Goal: Information Seeking & Learning: Find contact information

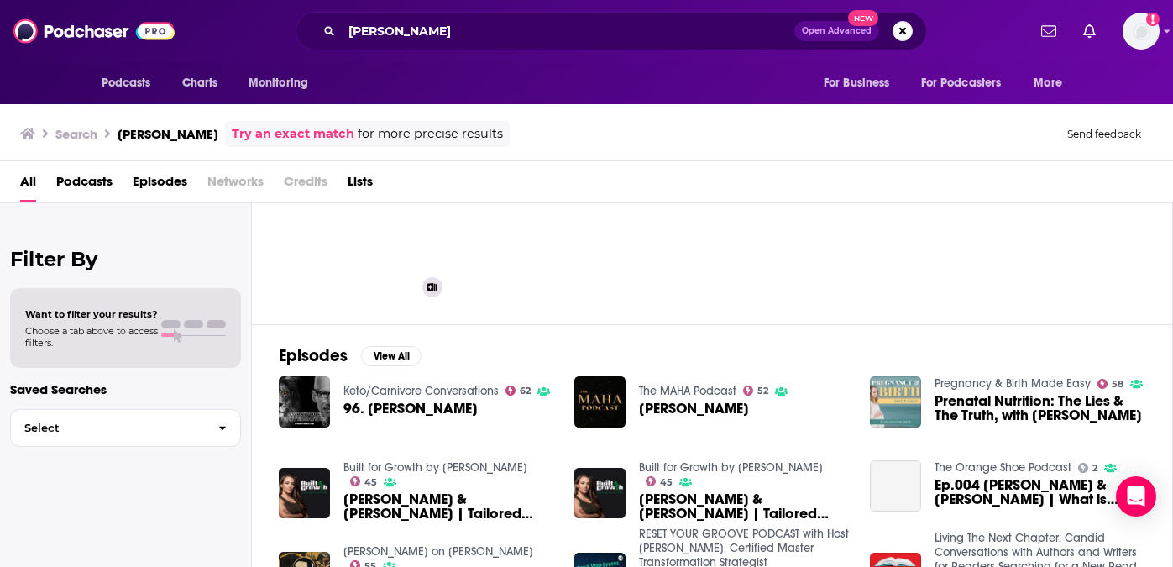
scroll to position [116, 0]
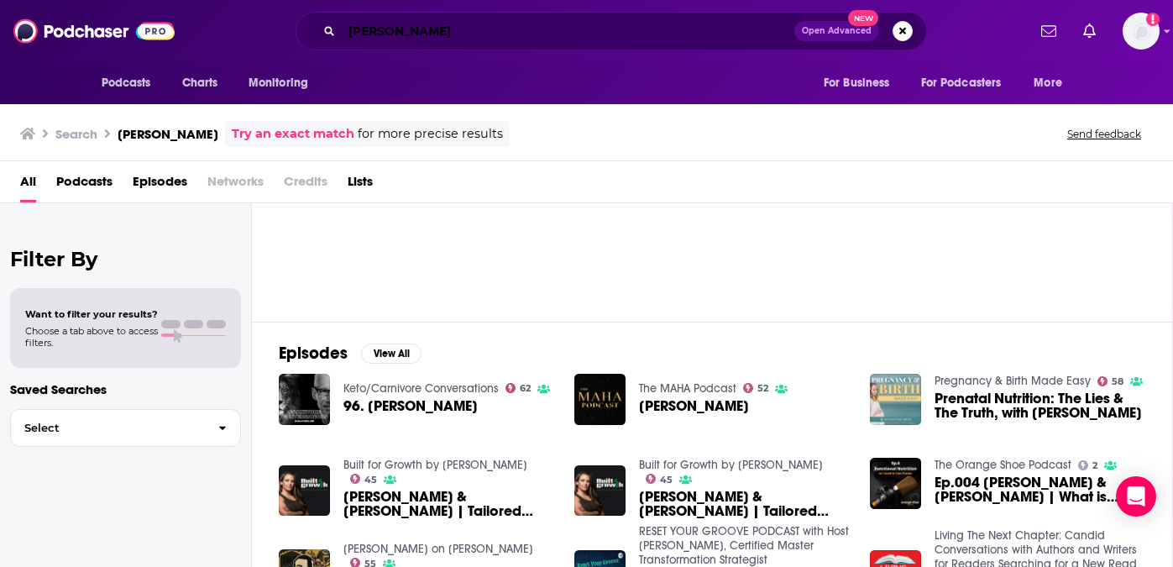
click at [470, 30] on input "[PERSON_NAME]" at bounding box center [568, 31] width 453 height 27
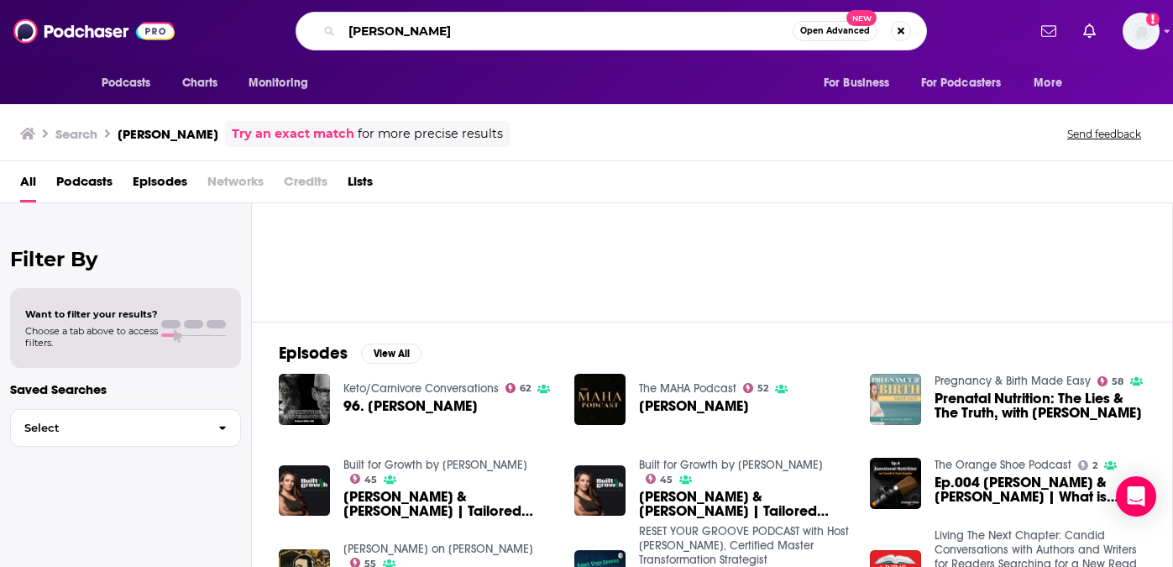
click at [470, 30] on input "[PERSON_NAME]" at bounding box center [567, 31] width 451 height 27
type input "the primal bod"
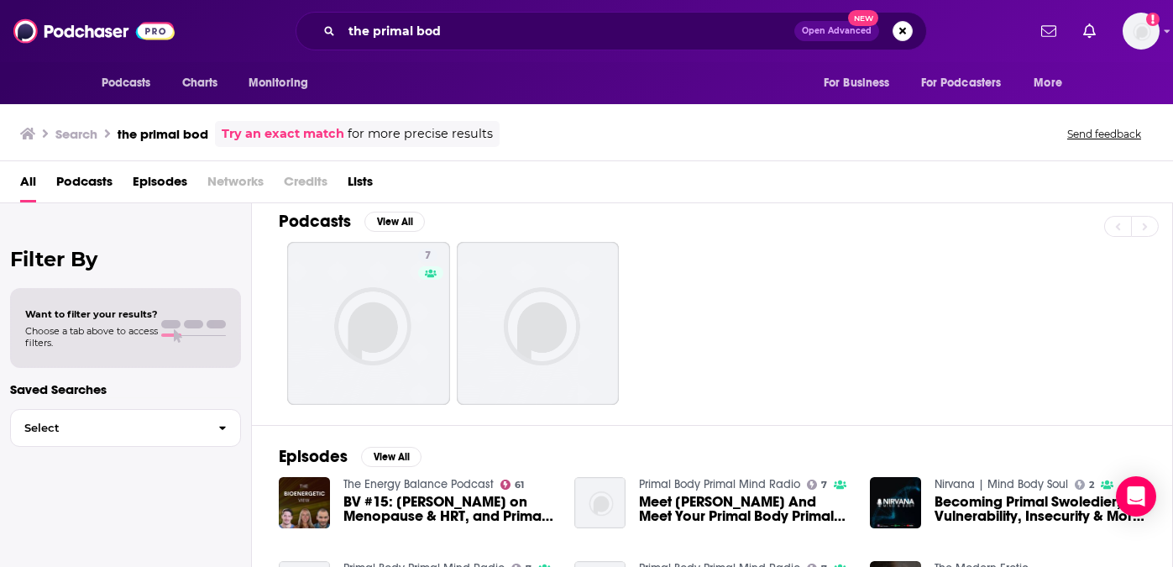
scroll to position [18, 0]
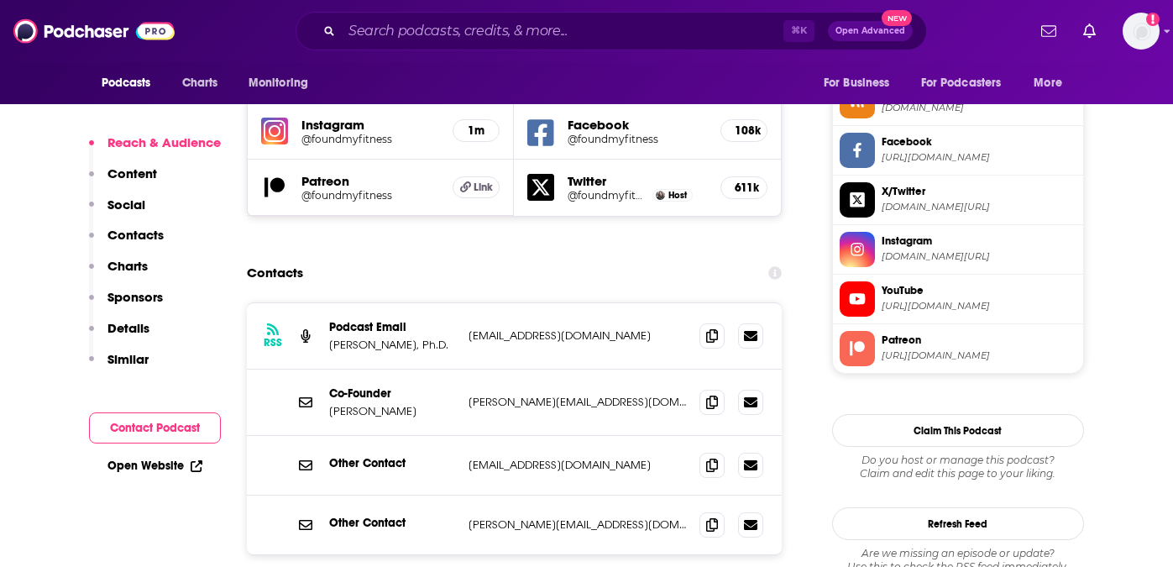
scroll to position [1551, 0]
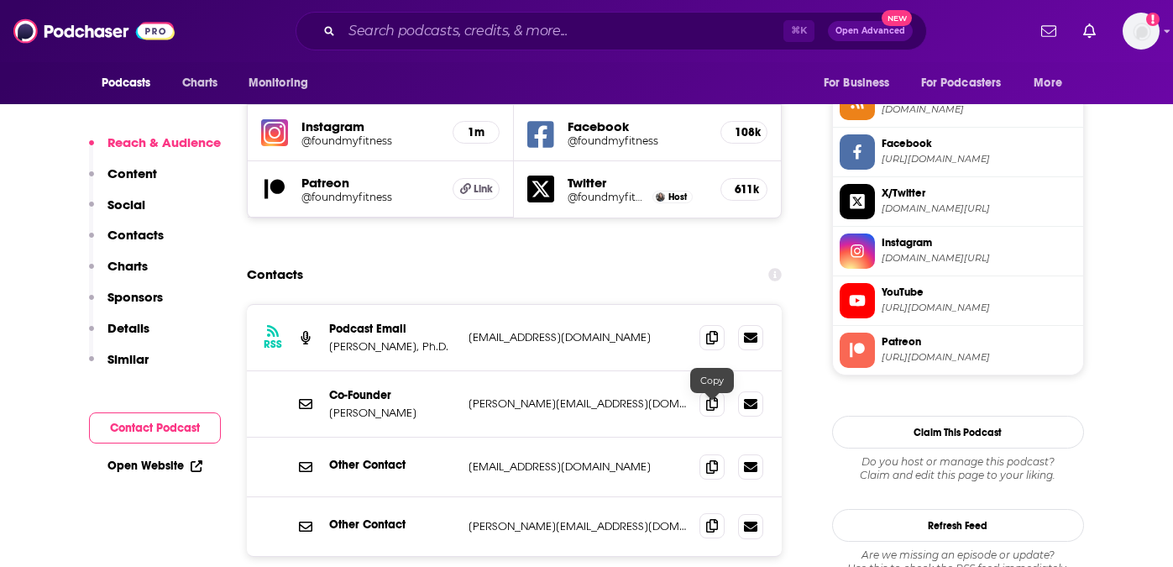
click at [707, 519] on icon at bounding box center [712, 525] width 12 height 13
click at [707, 396] on icon at bounding box center [712, 402] width 12 height 13
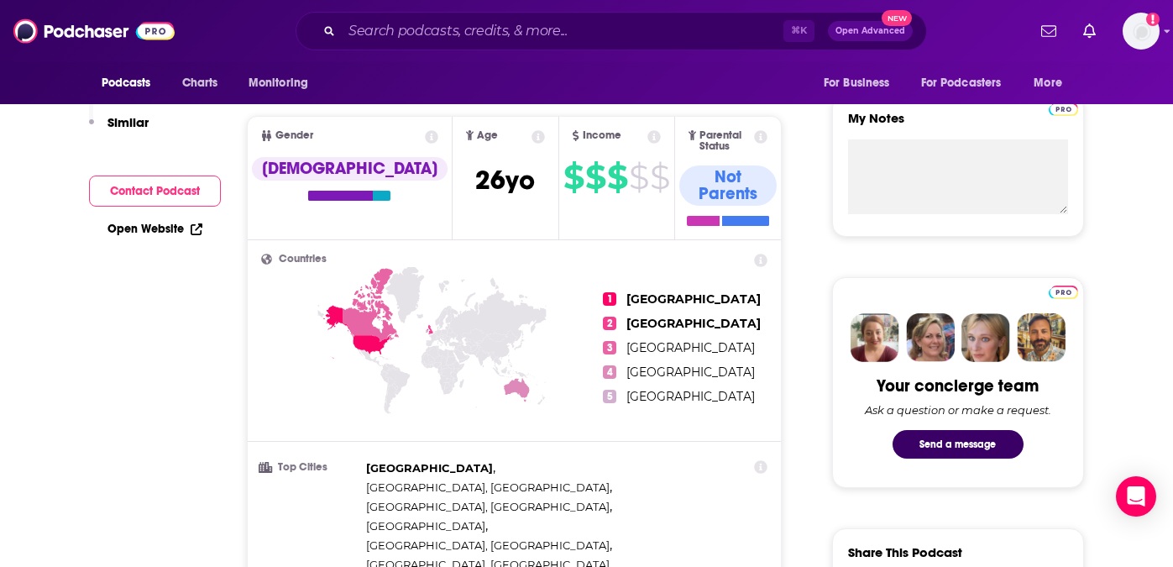
scroll to position [0, 0]
